Goal: Information Seeking & Learning: Learn about a topic

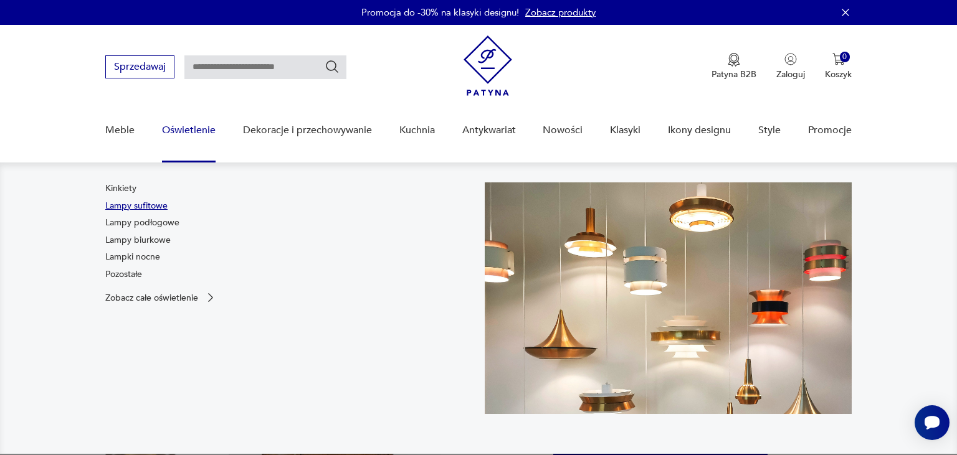
click at [153, 200] on link "Lampy sufitowe" at bounding box center [136, 206] width 62 height 12
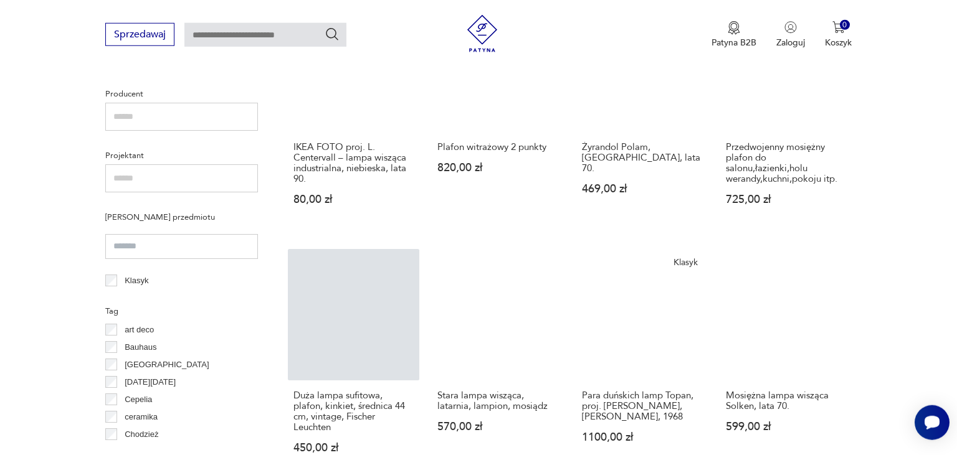
scroll to position [803, 0]
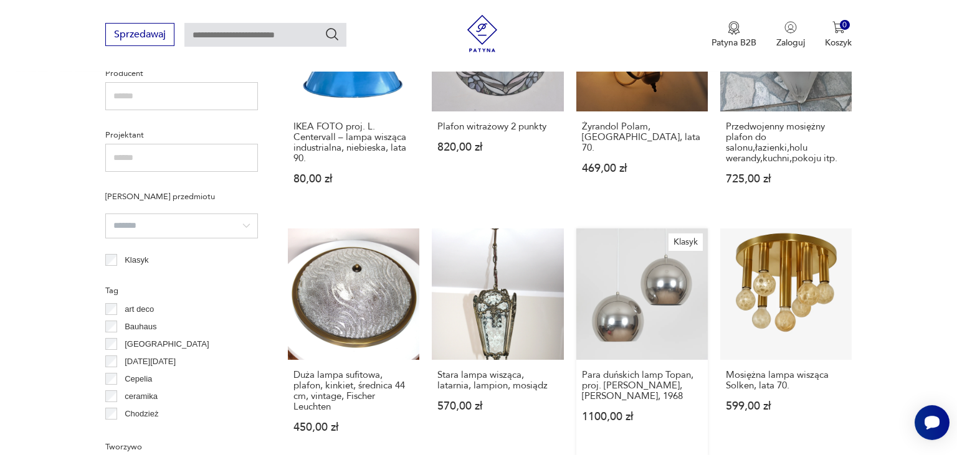
click at [677, 248] on link "Klasyk Para duńskich lamp Topan, proj. Verner Panton, Louis Poulsen, 1968 1100,…" at bounding box center [641, 343] width 131 height 229
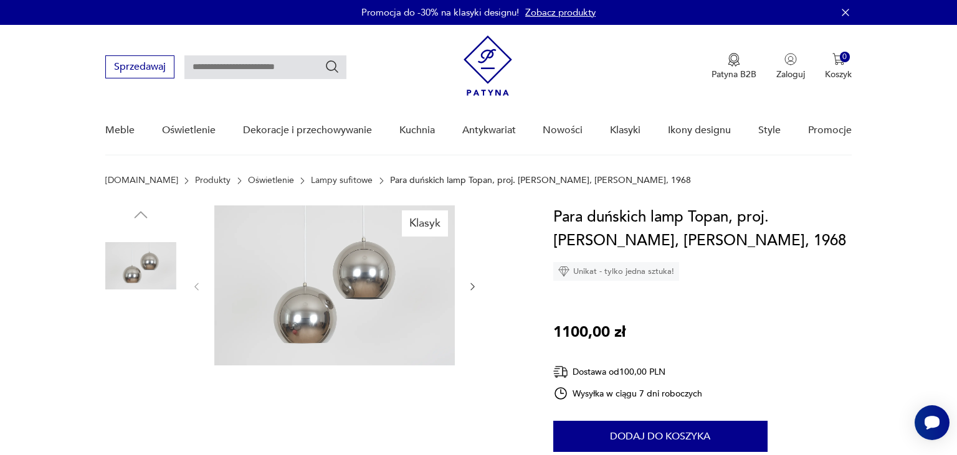
click at [150, 404] on img at bounding box center [140, 424] width 71 height 71
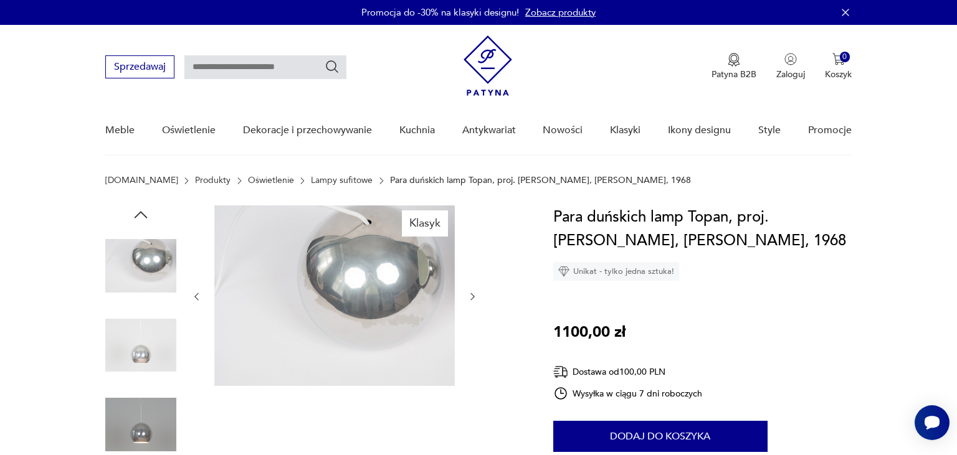
click at [150, 404] on img at bounding box center [140, 424] width 71 height 71
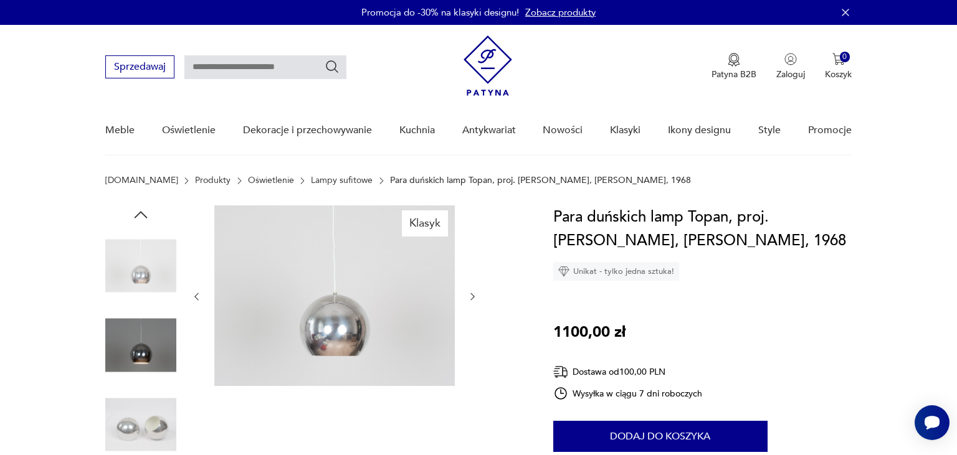
click at [149, 405] on img at bounding box center [140, 424] width 71 height 71
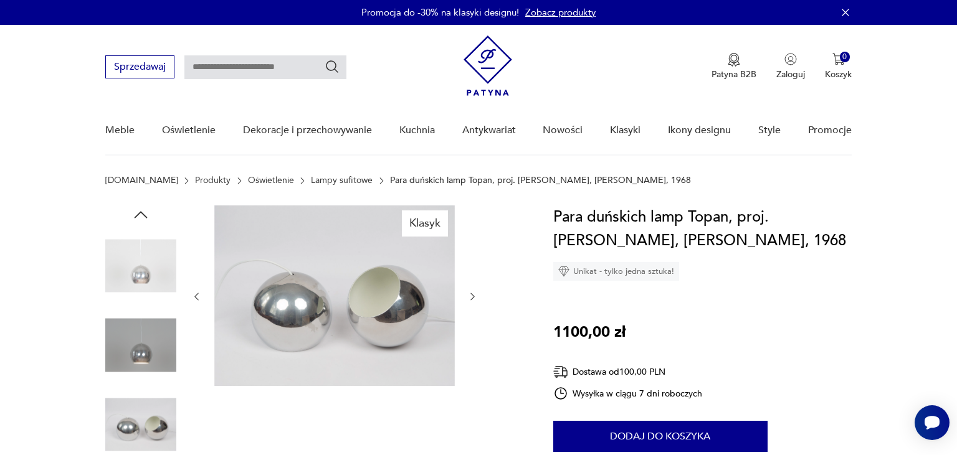
click at [149, 405] on img at bounding box center [140, 424] width 71 height 71
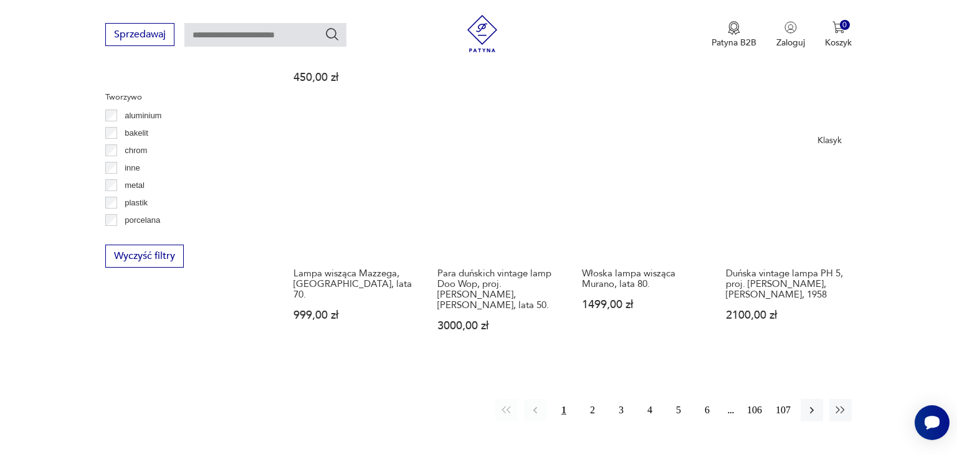
scroll to position [1156, 0]
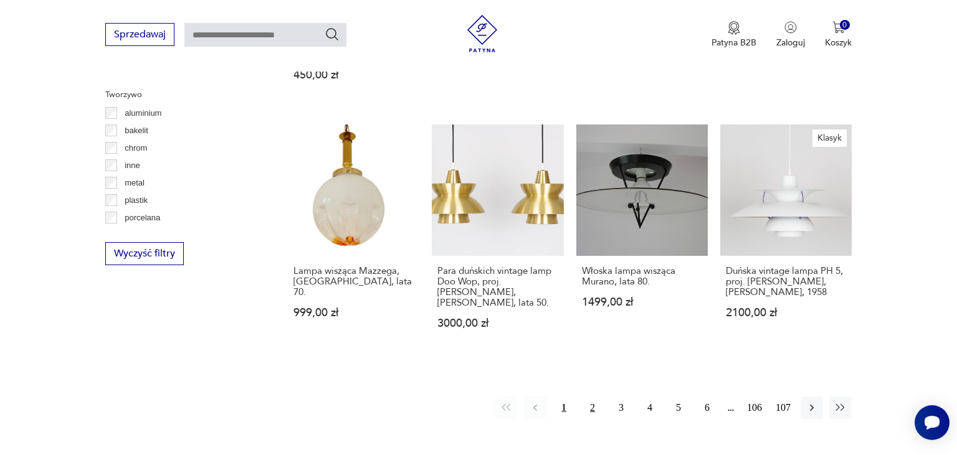
click at [598, 397] on button "2" at bounding box center [592, 408] width 22 height 22
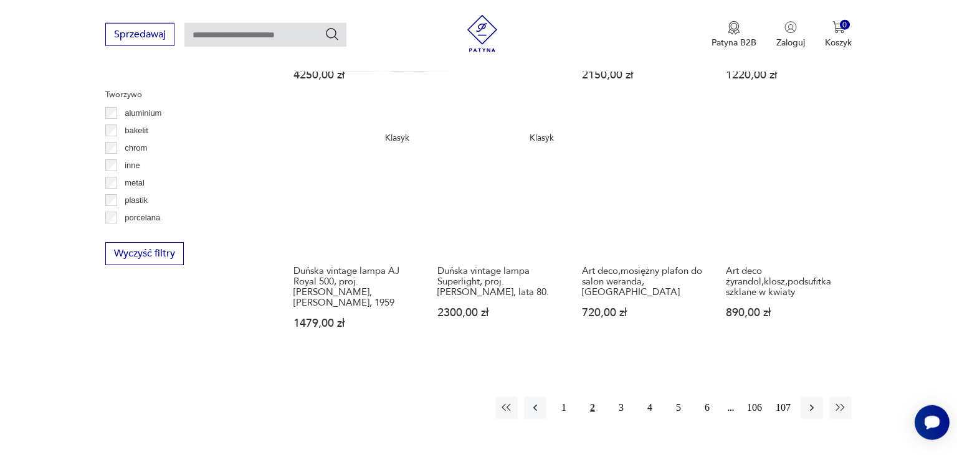
scroll to position [1199, 0]
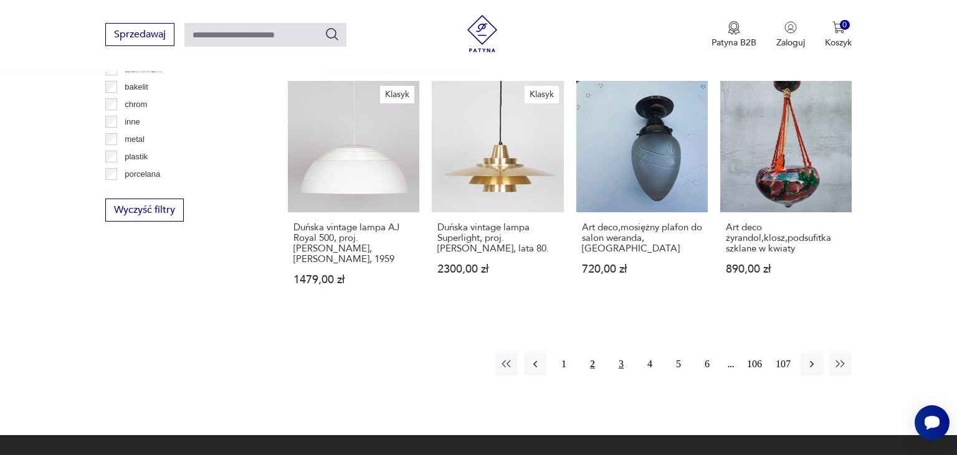
click at [617, 353] on button "3" at bounding box center [621, 364] width 22 height 22
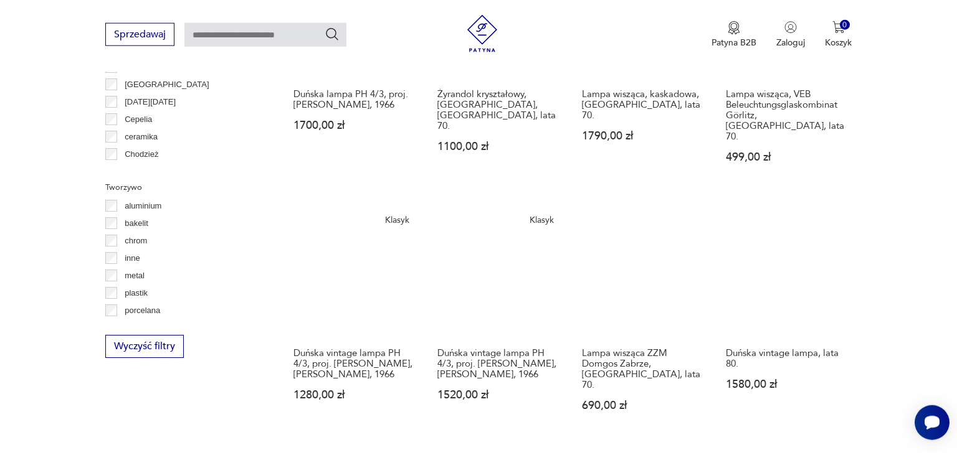
scroll to position [1074, 0]
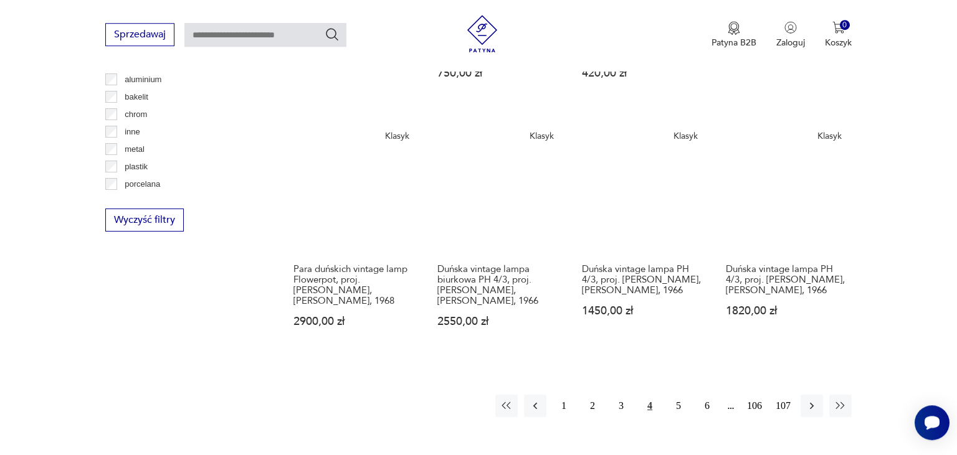
scroll to position [1191, 0]
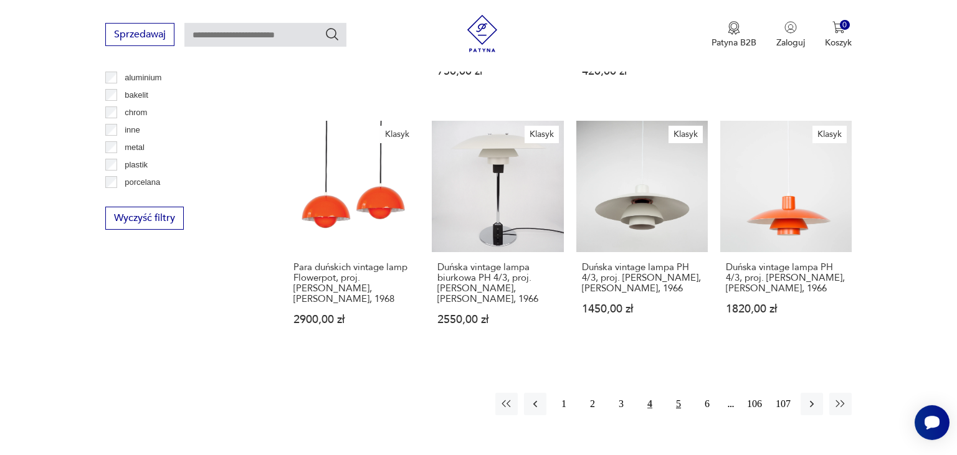
click at [679, 393] on button "5" at bounding box center [678, 404] width 22 height 22
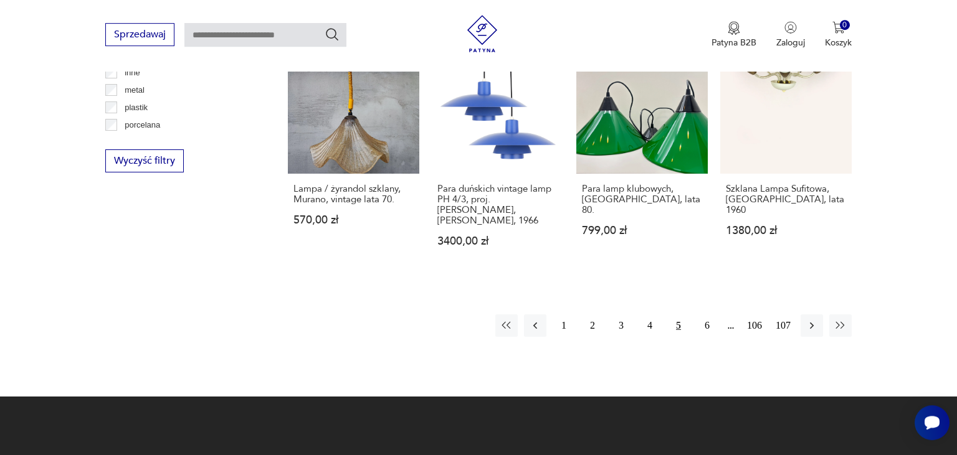
scroll to position [1259, 0]
